Goal: Information Seeking & Learning: Learn about a topic

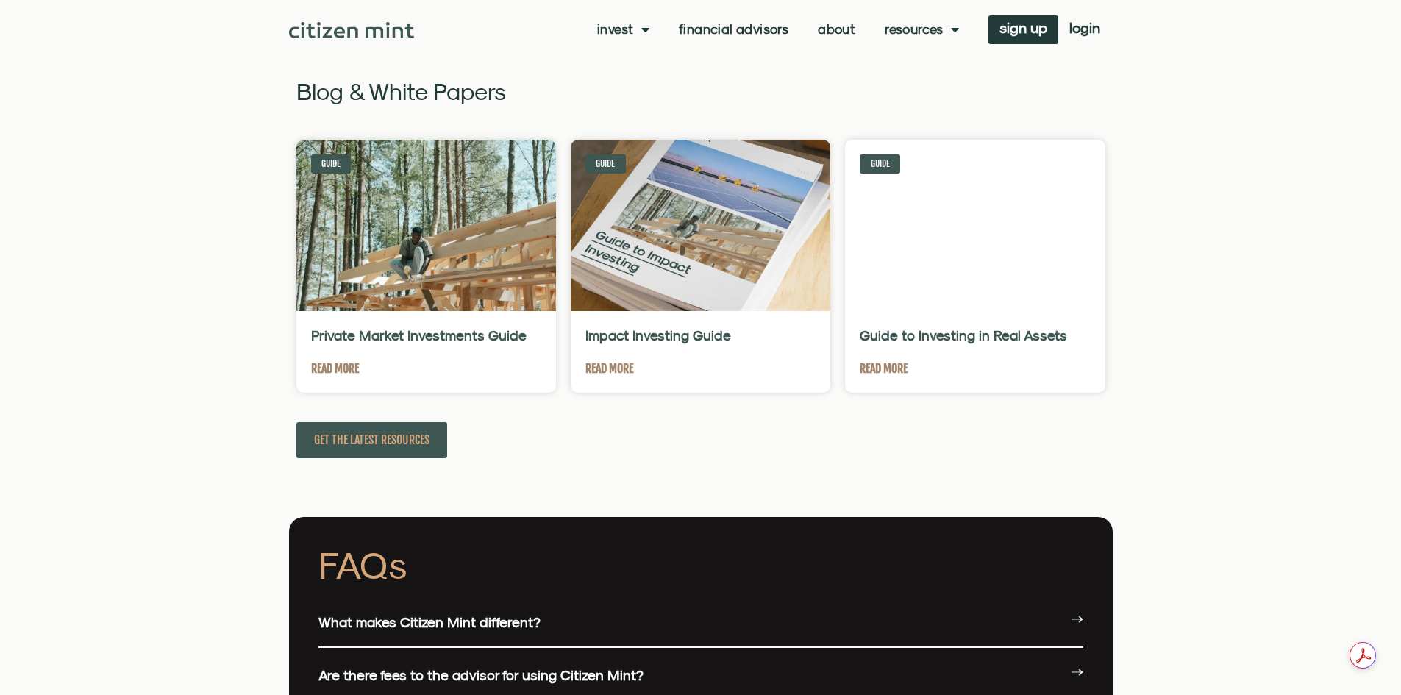
scroll to position [3383, 0]
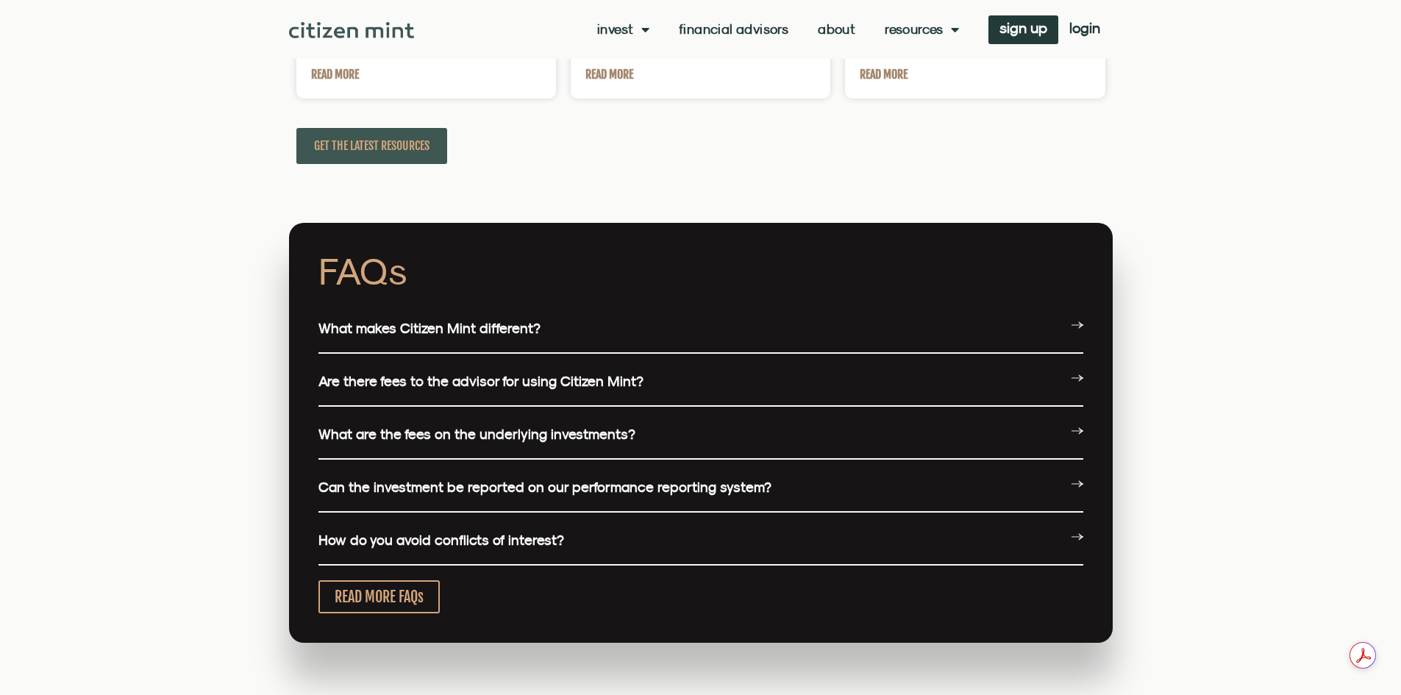
click at [466, 328] on link "What makes Citizen Mint different?" at bounding box center [429, 328] width 222 height 16
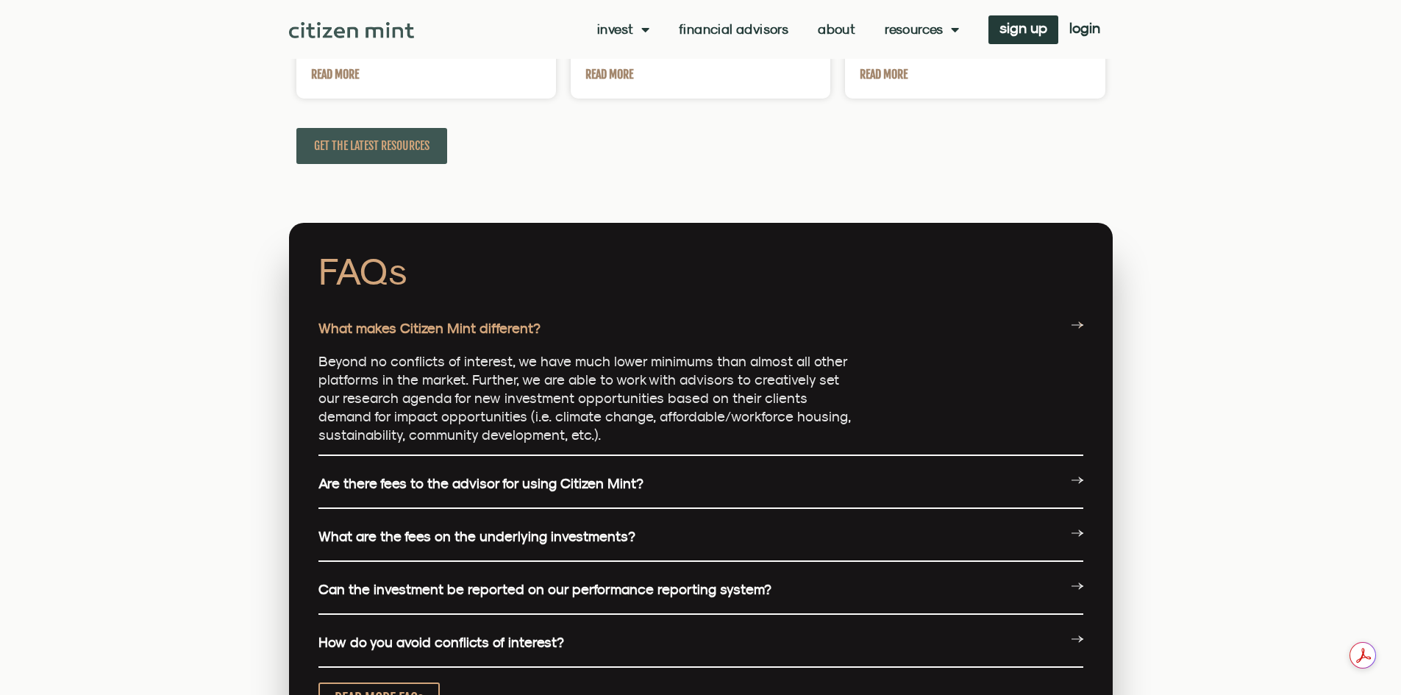
click at [424, 488] on link "Are there fees to the advisor for using Citizen Mint?" at bounding box center [480, 483] width 325 height 16
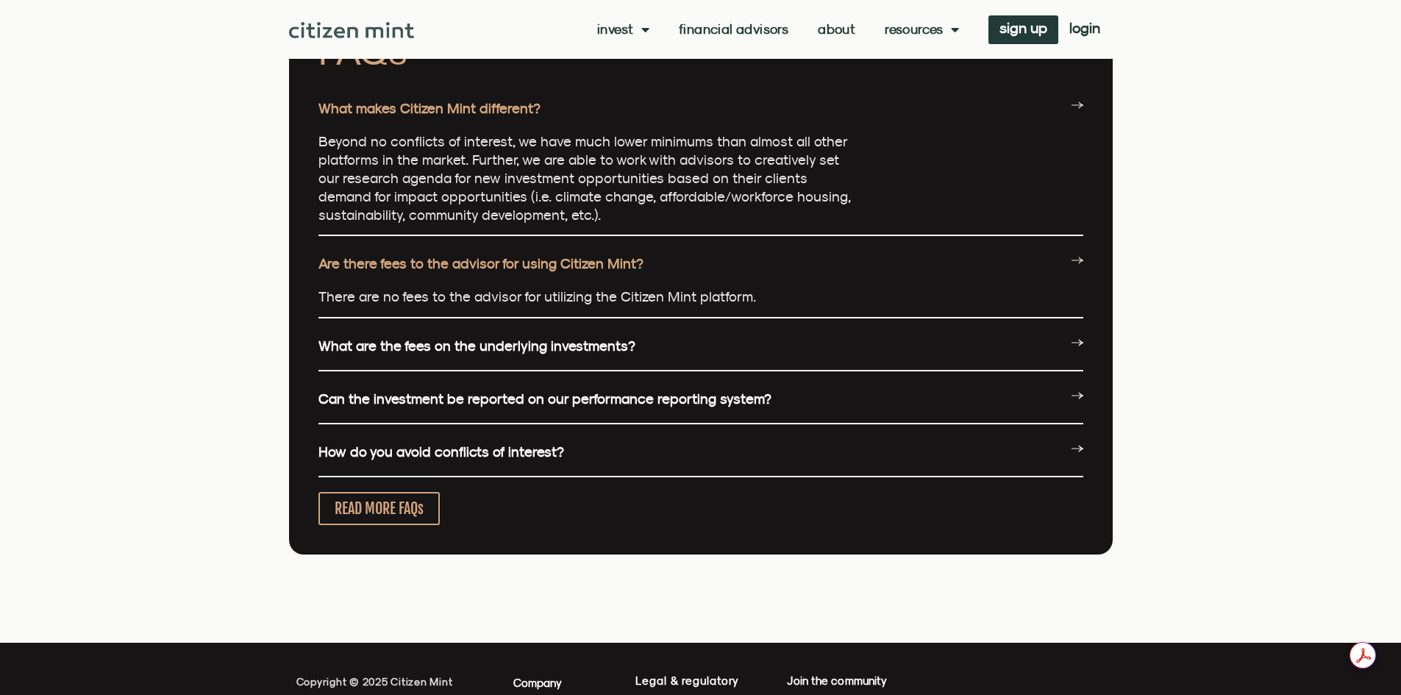
scroll to position [3604, 0]
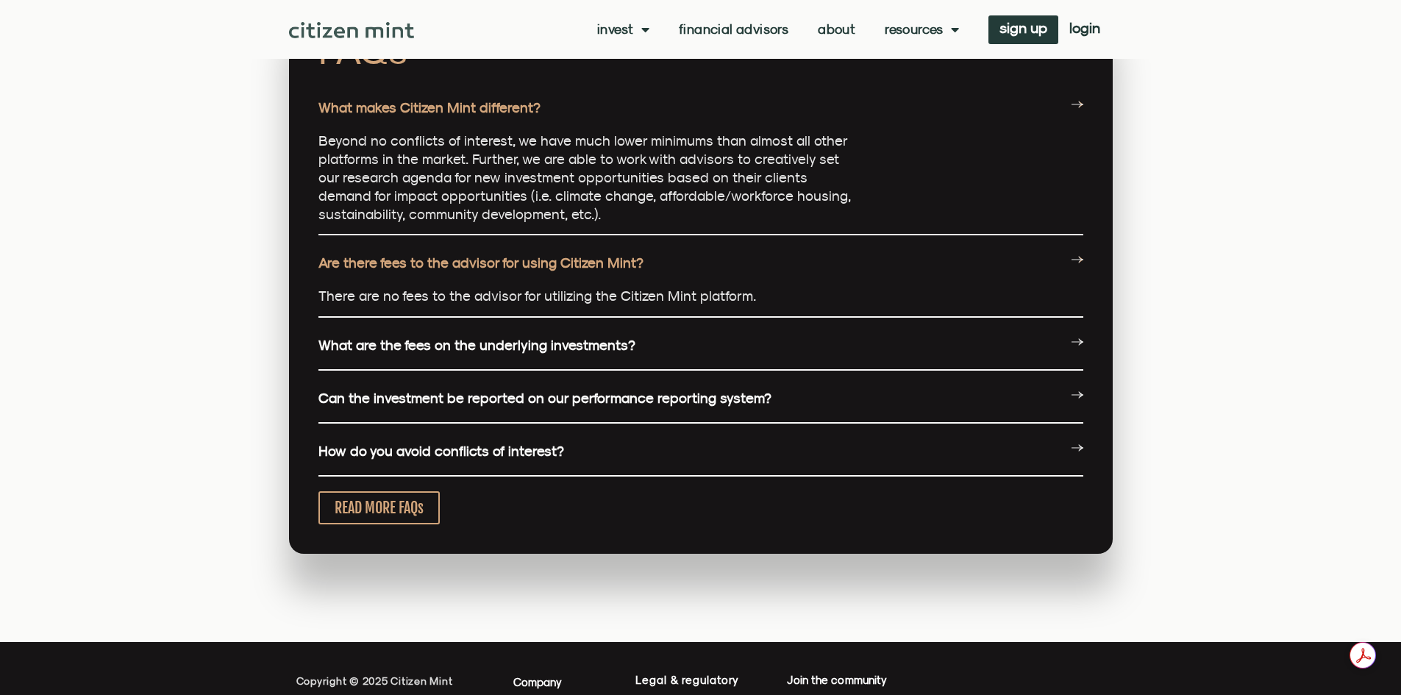
click at [412, 351] on link "What are the fees on the underlying investments?" at bounding box center [476, 345] width 317 height 16
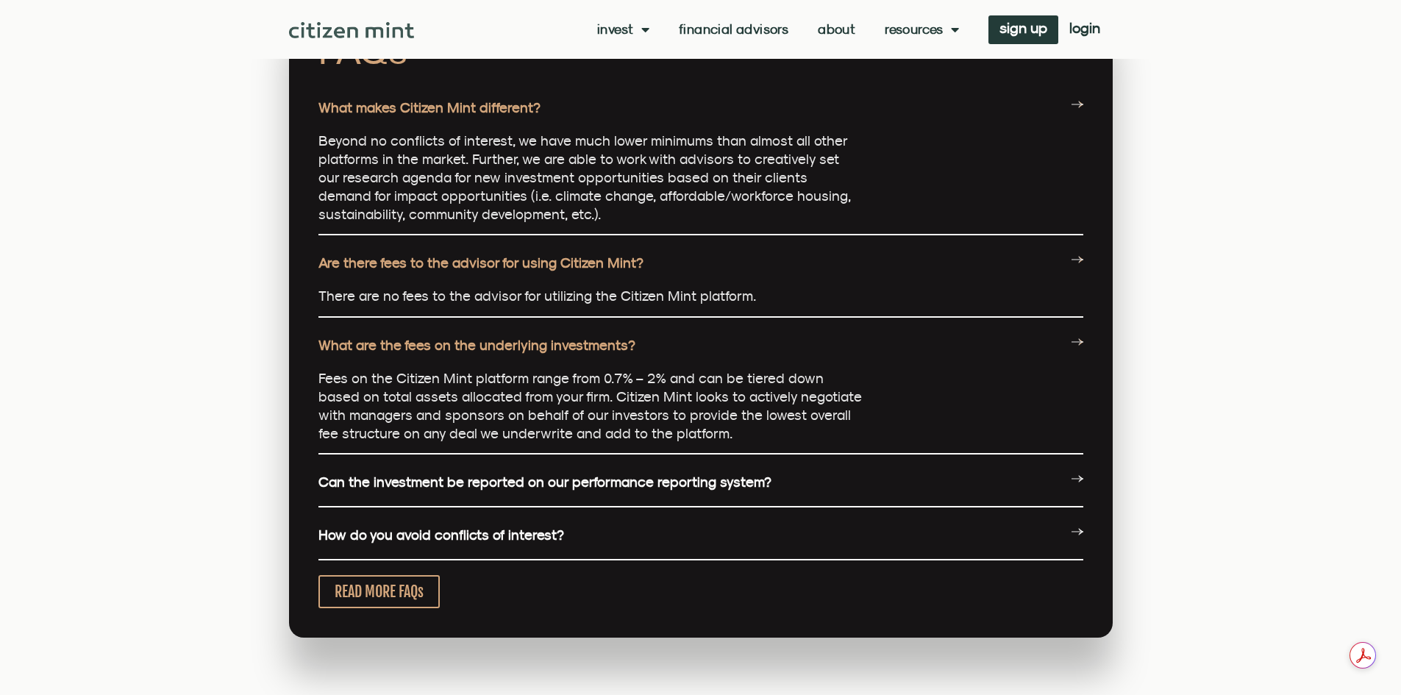
click at [422, 483] on link "Can the investment be reported on our performance reporting system?" at bounding box center [544, 482] width 453 height 16
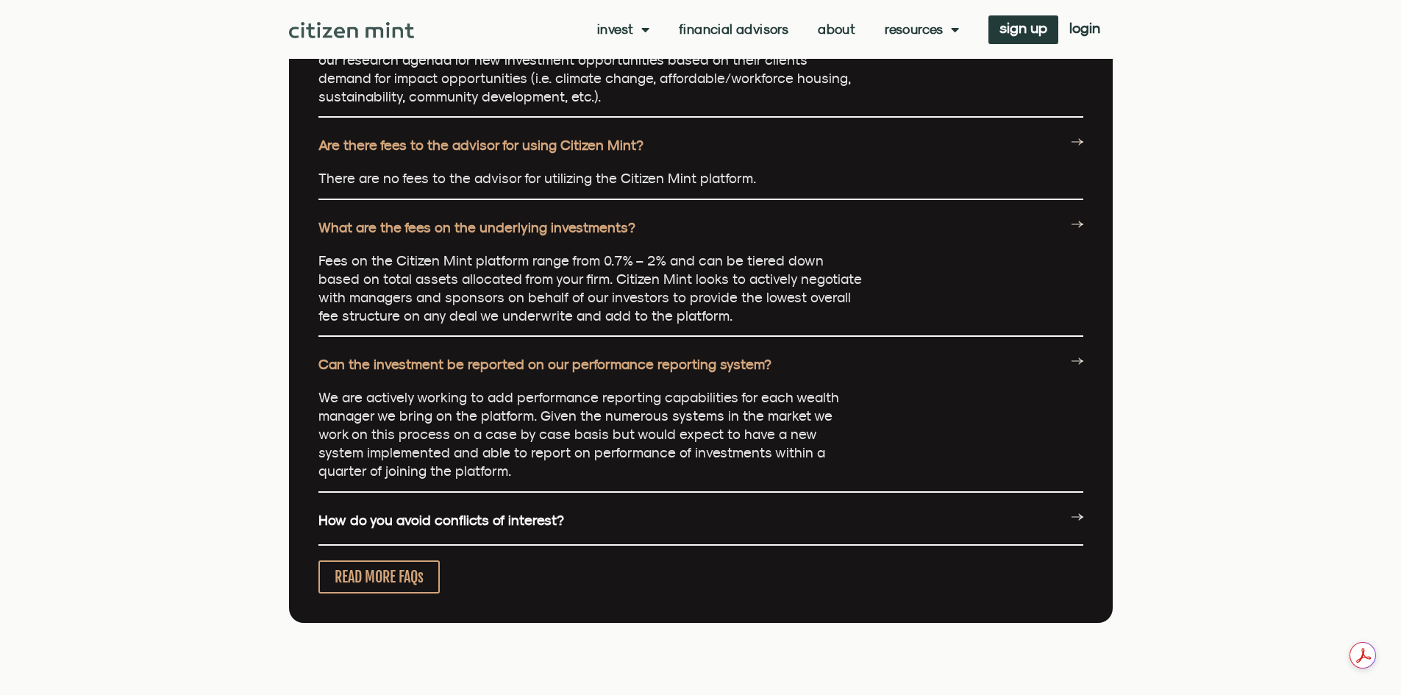
scroll to position [3751, 0]
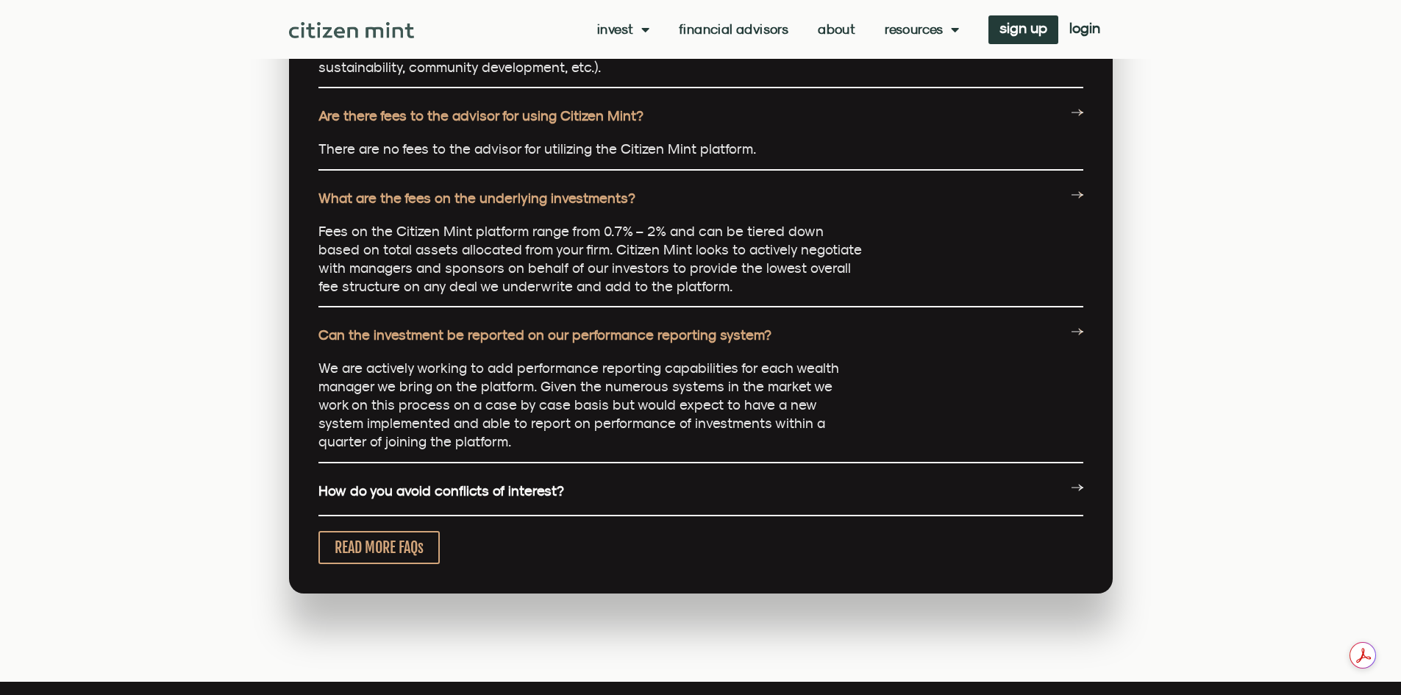
click at [398, 488] on link "How do you avoid conflicts of interest?" at bounding box center [441, 490] width 246 height 16
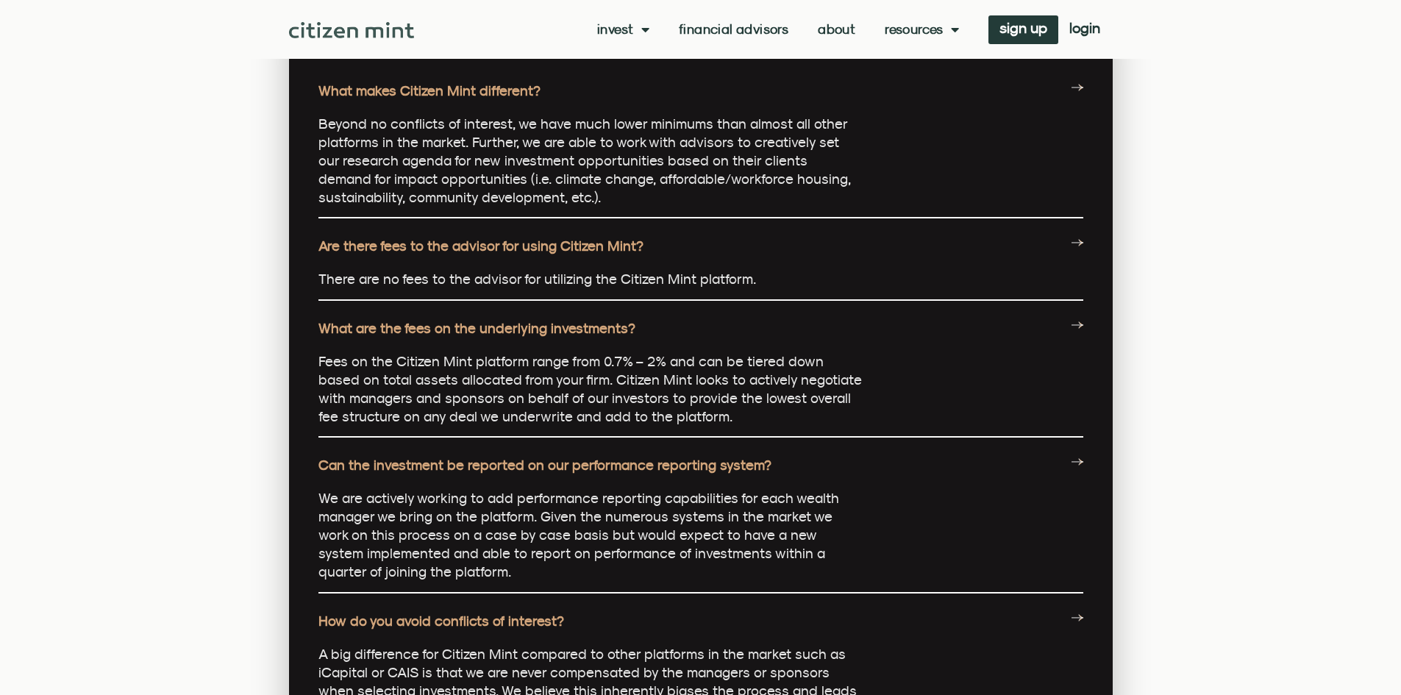
scroll to position [3604, 0]
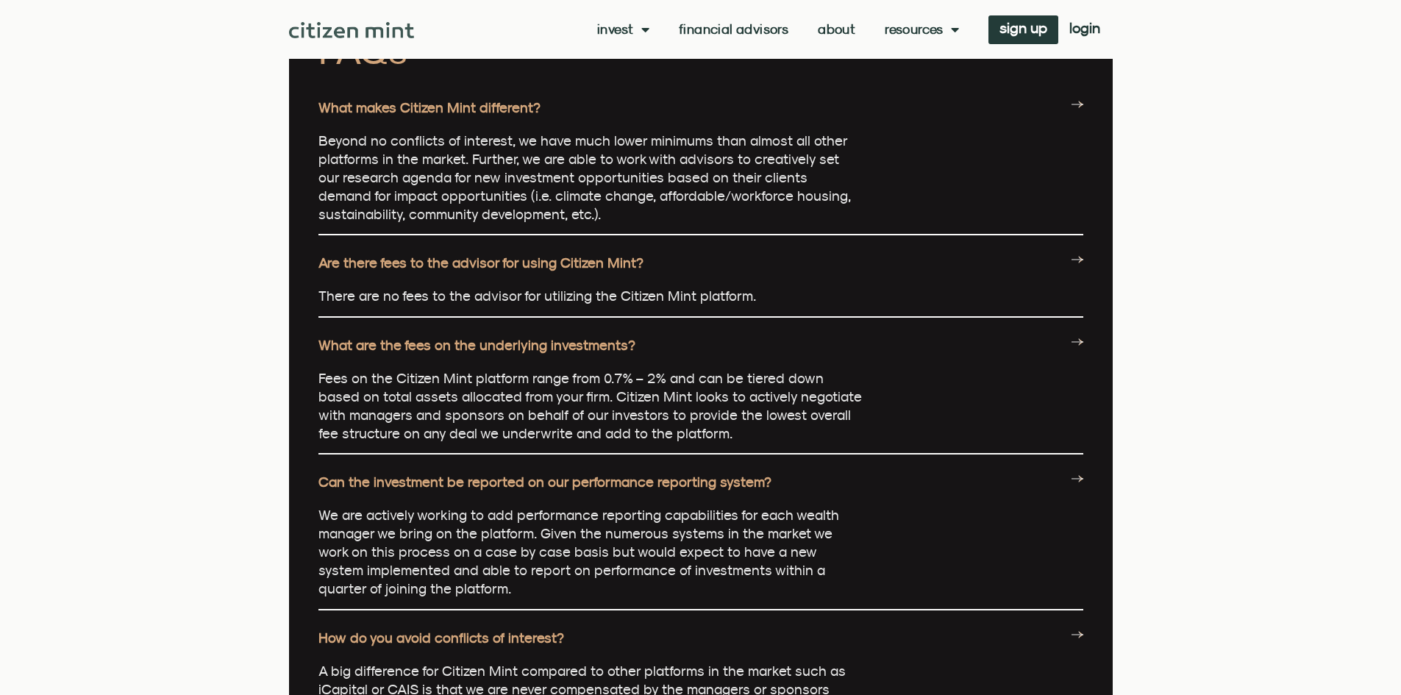
click at [764, 26] on link "Financial Advisors" at bounding box center [734, 29] width 110 height 15
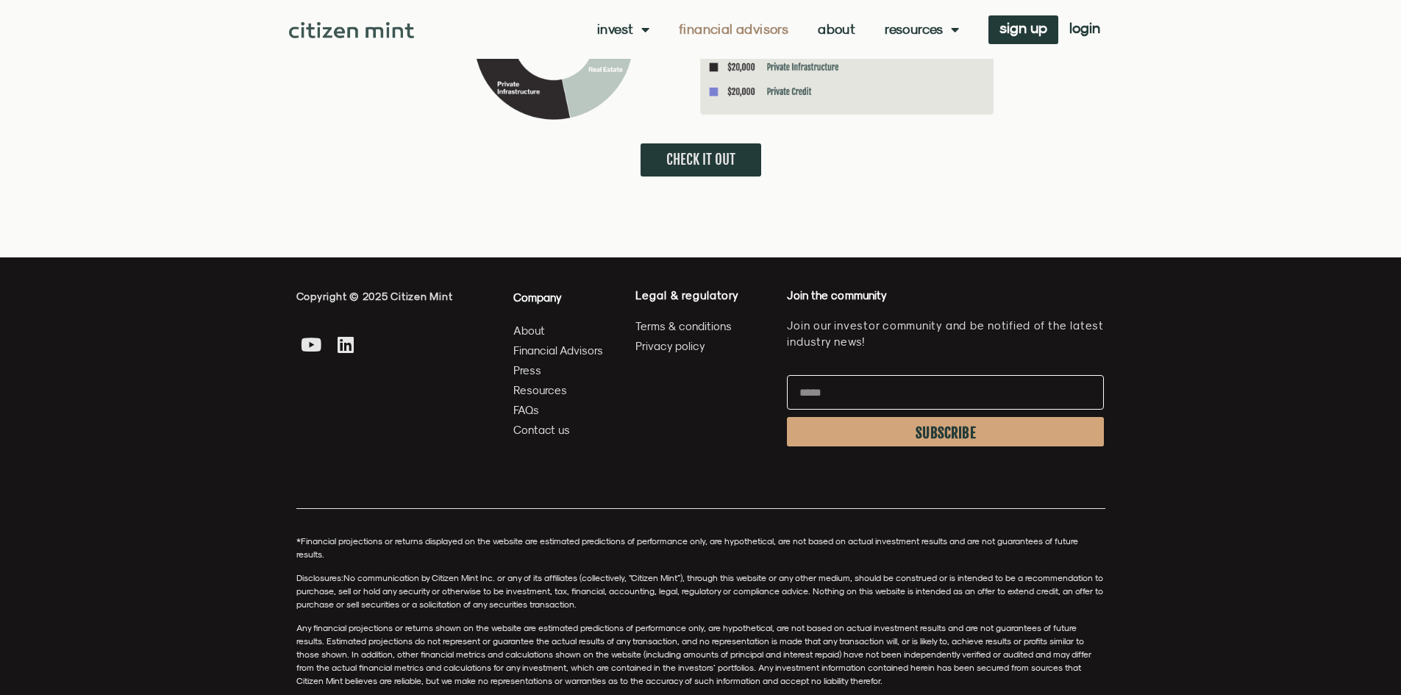
scroll to position [4119, 0]
